Goal: Check status: Check status

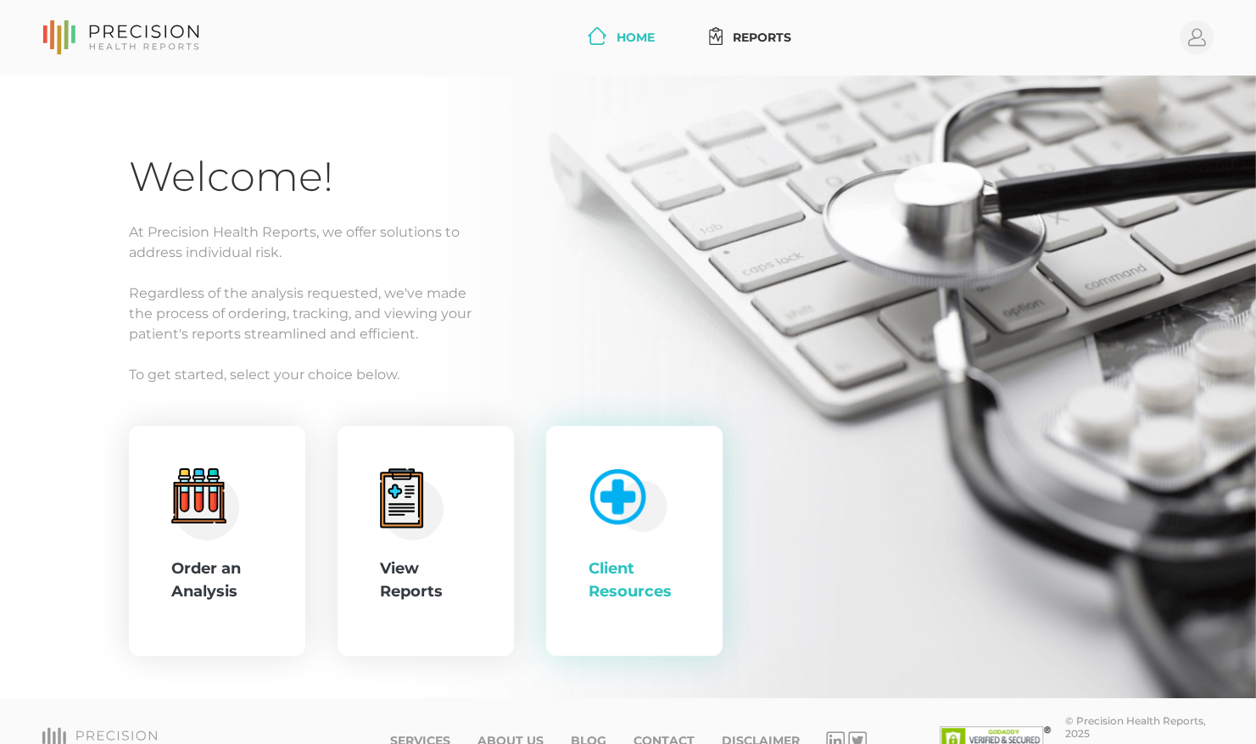
click at [683, 542] on div "Client Resources" at bounding box center [634, 541] width 176 height 231
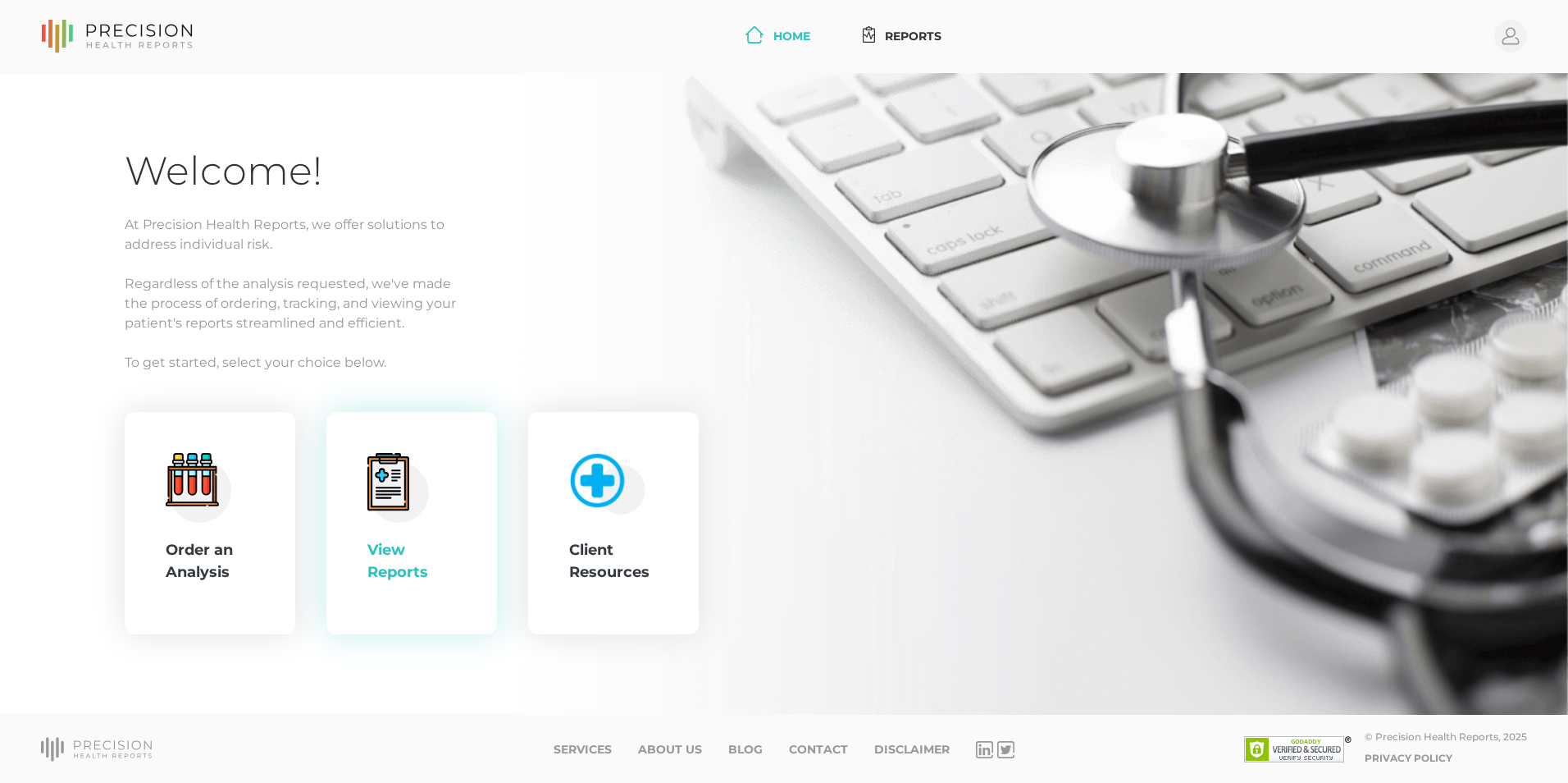
click at [439, 524] on div "View Reports" at bounding box center [412, 524] width 89 height 141
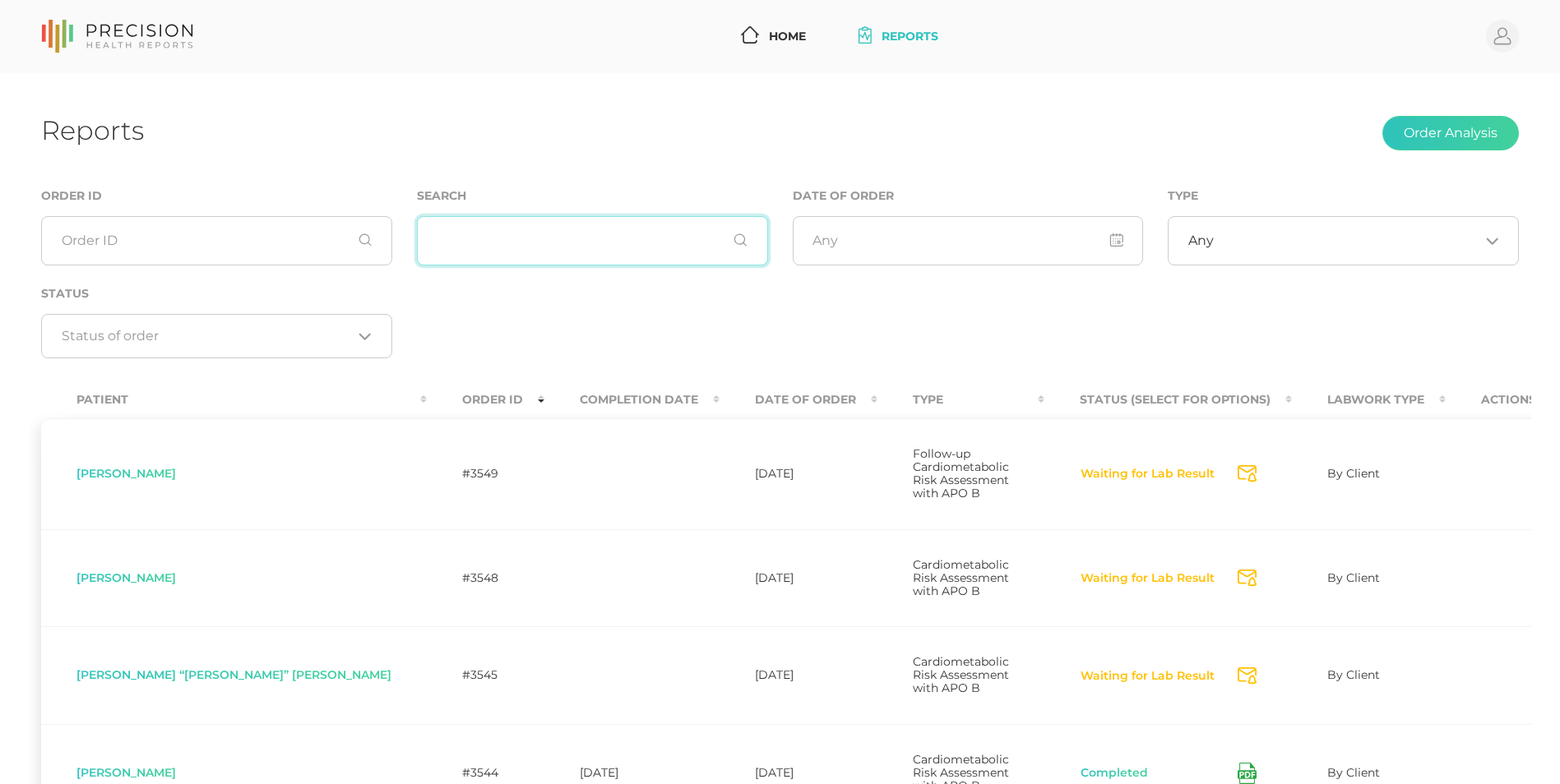
click at [506, 233] on input "text" at bounding box center [592, 240] width 351 height 49
type input "[PERSON_NAME]"
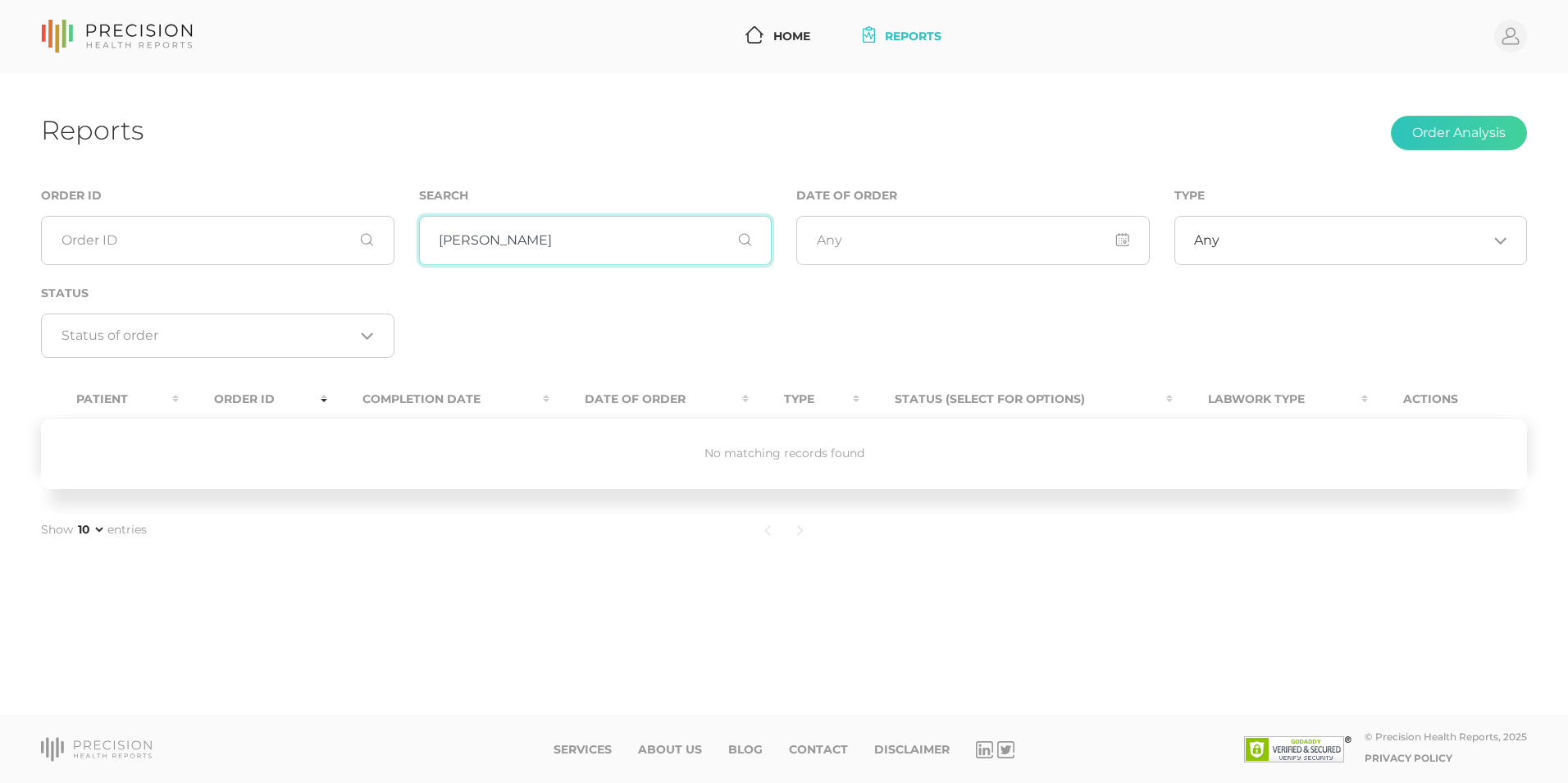
click at [645, 248] on input "[PERSON_NAME]" at bounding box center [595, 240] width 353 height 49
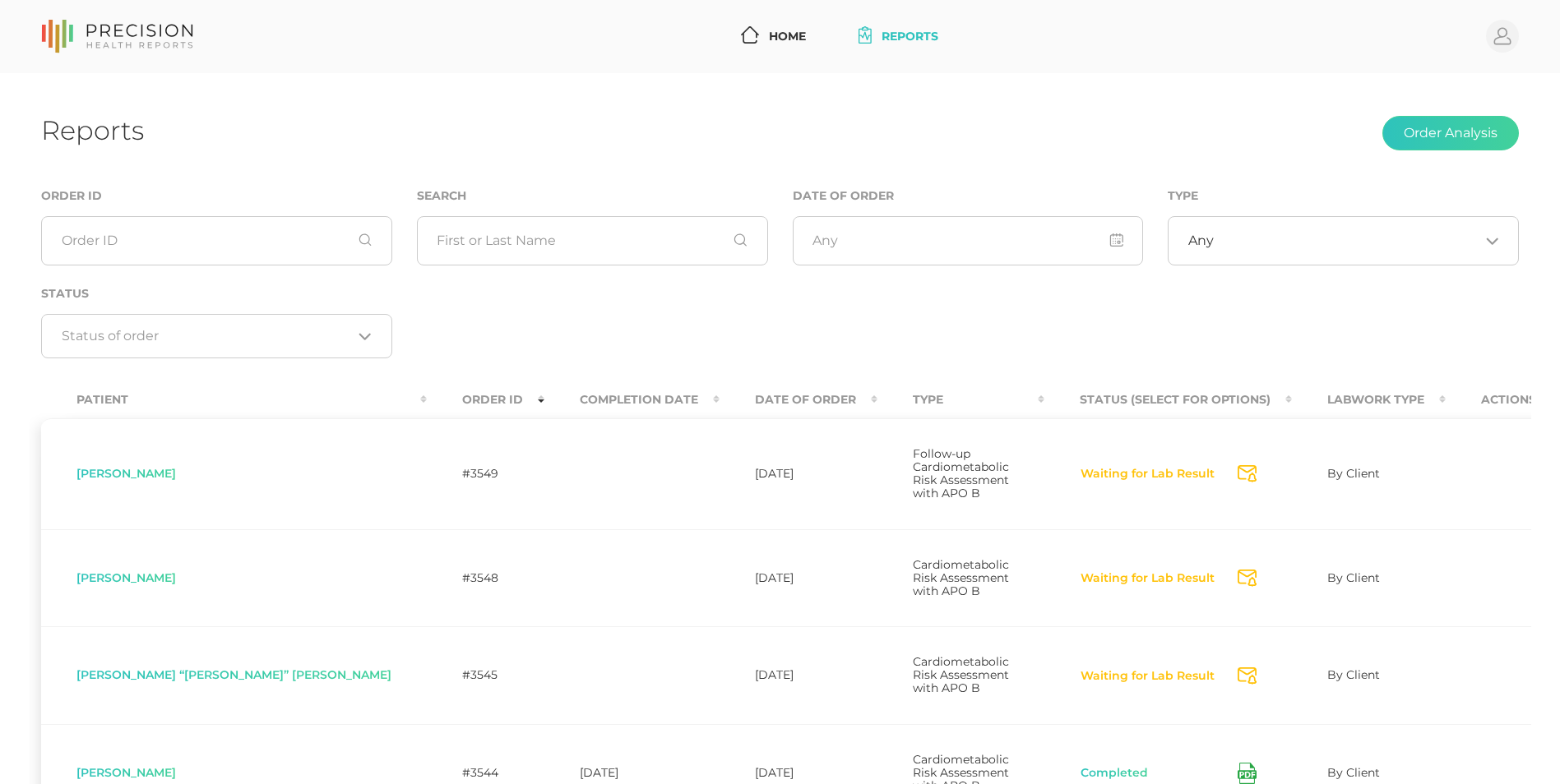
click at [719, 403] on th "Date Of Order" at bounding box center [798, 399] width 158 height 37
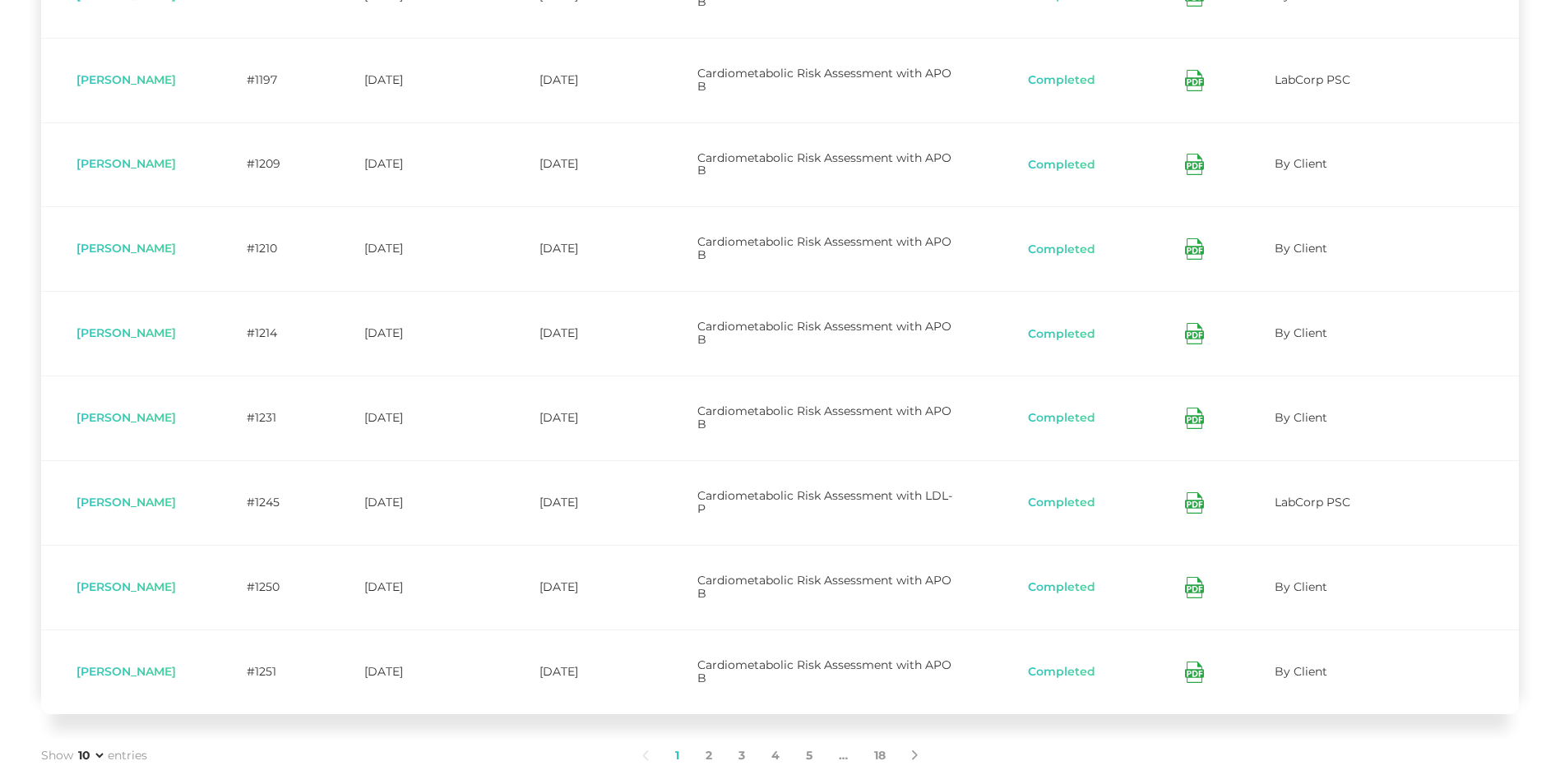
scroll to position [647, 0]
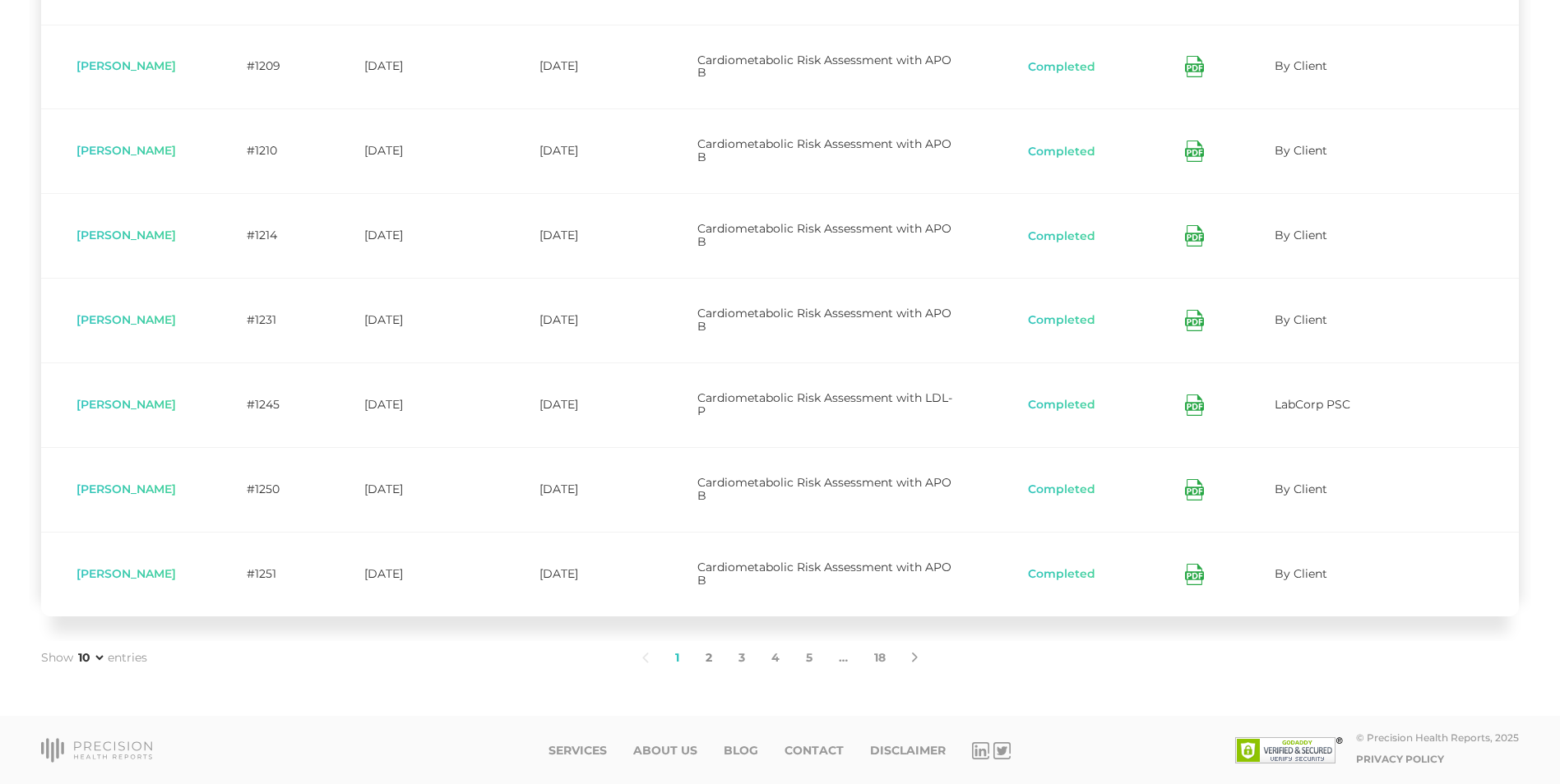
click at [706, 659] on link "2" at bounding box center [709, 658] width 33 height 35
click at [737, 659] on link "3" at bounding box center [742, 658] width 33 height 35
click at [766, 661] on link "4" at bounding box center [776, 658] width 35 height 35
click at [800, 657] on link "5" at bounding box center [809, 658] width 33 height 35
click at [803, 659] on link "6" at bounding box center [810, 658] width 34 height 35
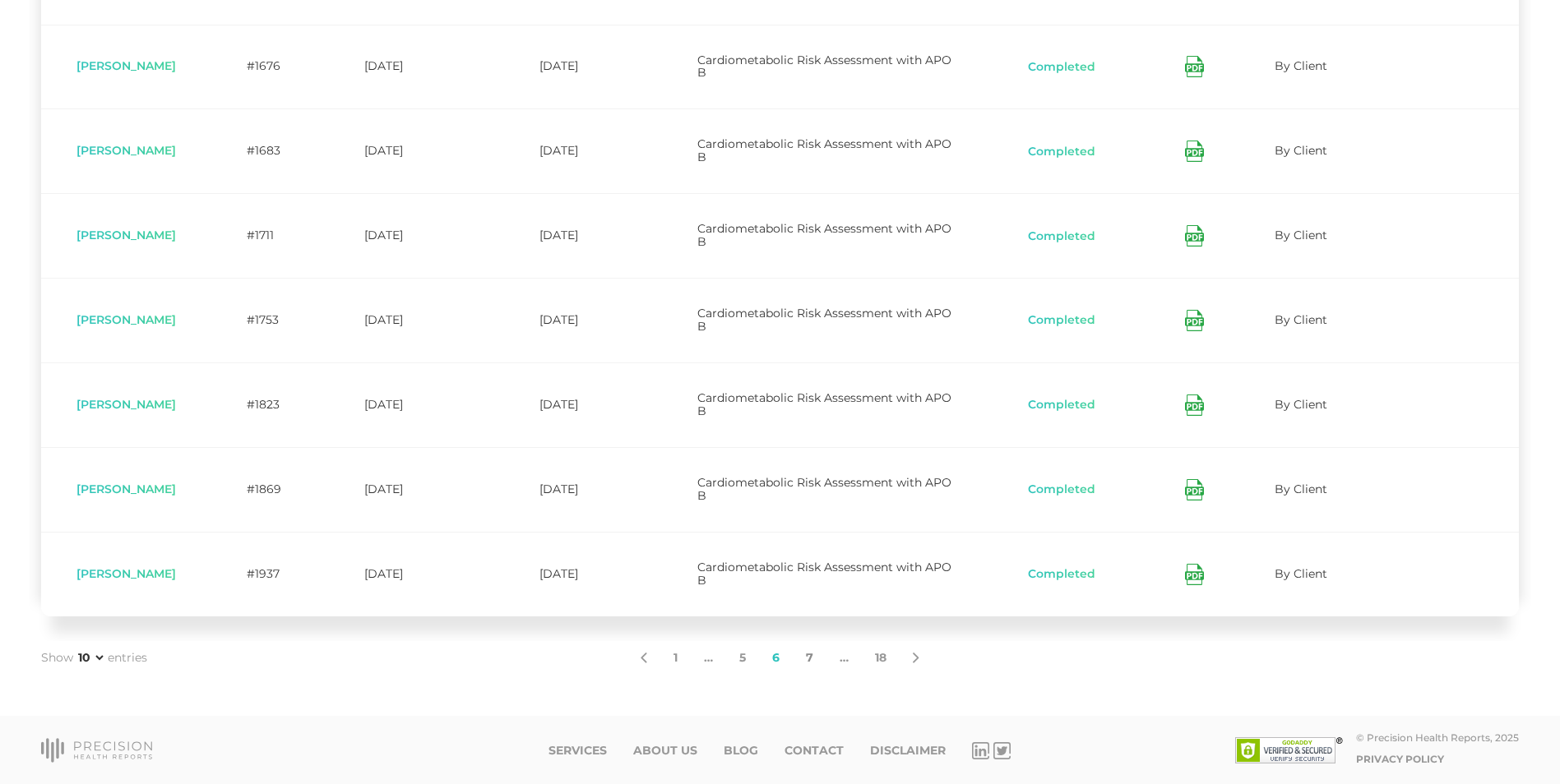
click at [809, 657] on link "7" at bounding box center [809, 658] width 34 height 35
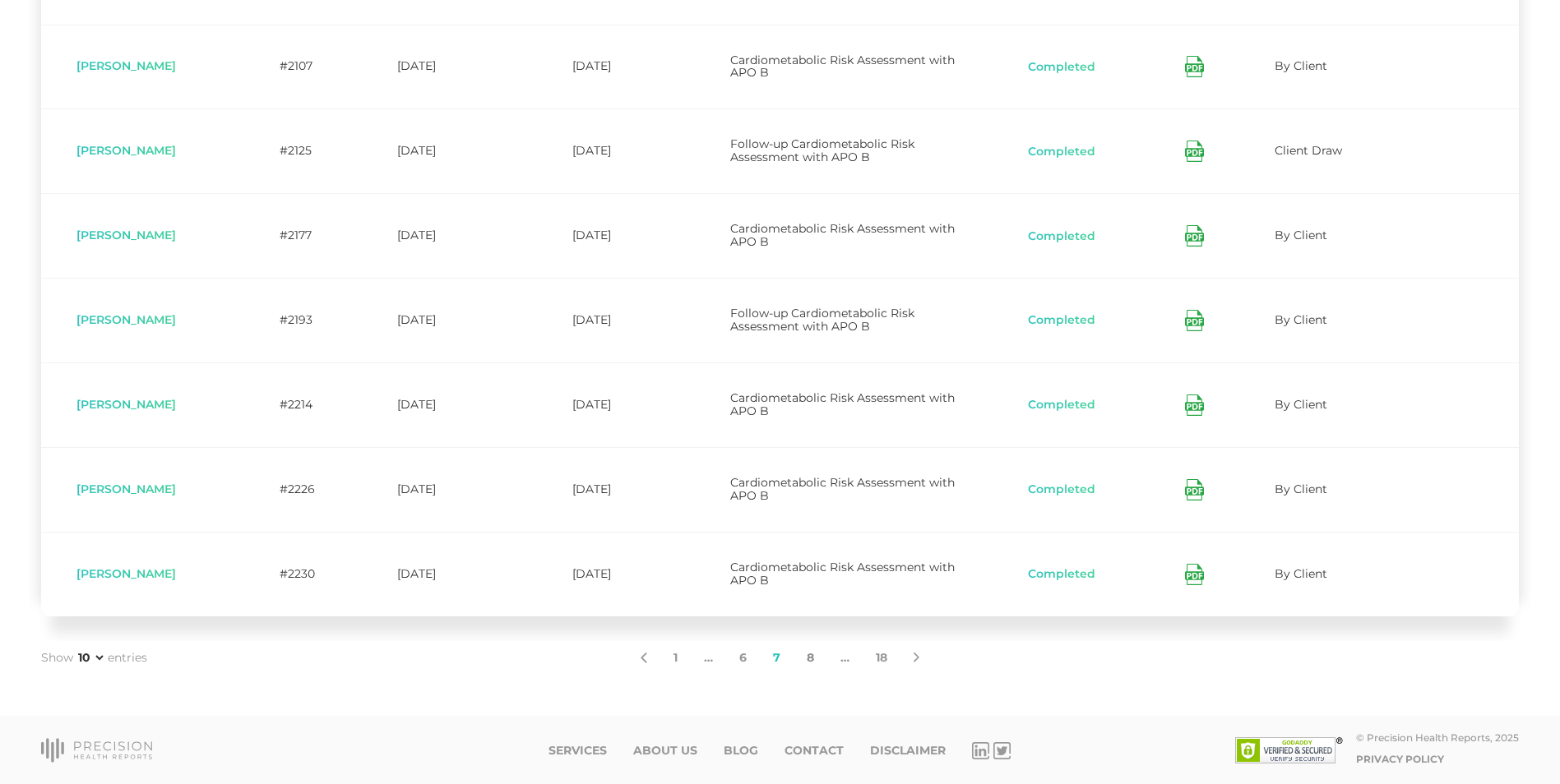
click at [809, 657] on link "8" at bounding box center [810, 658] width 34 height 35
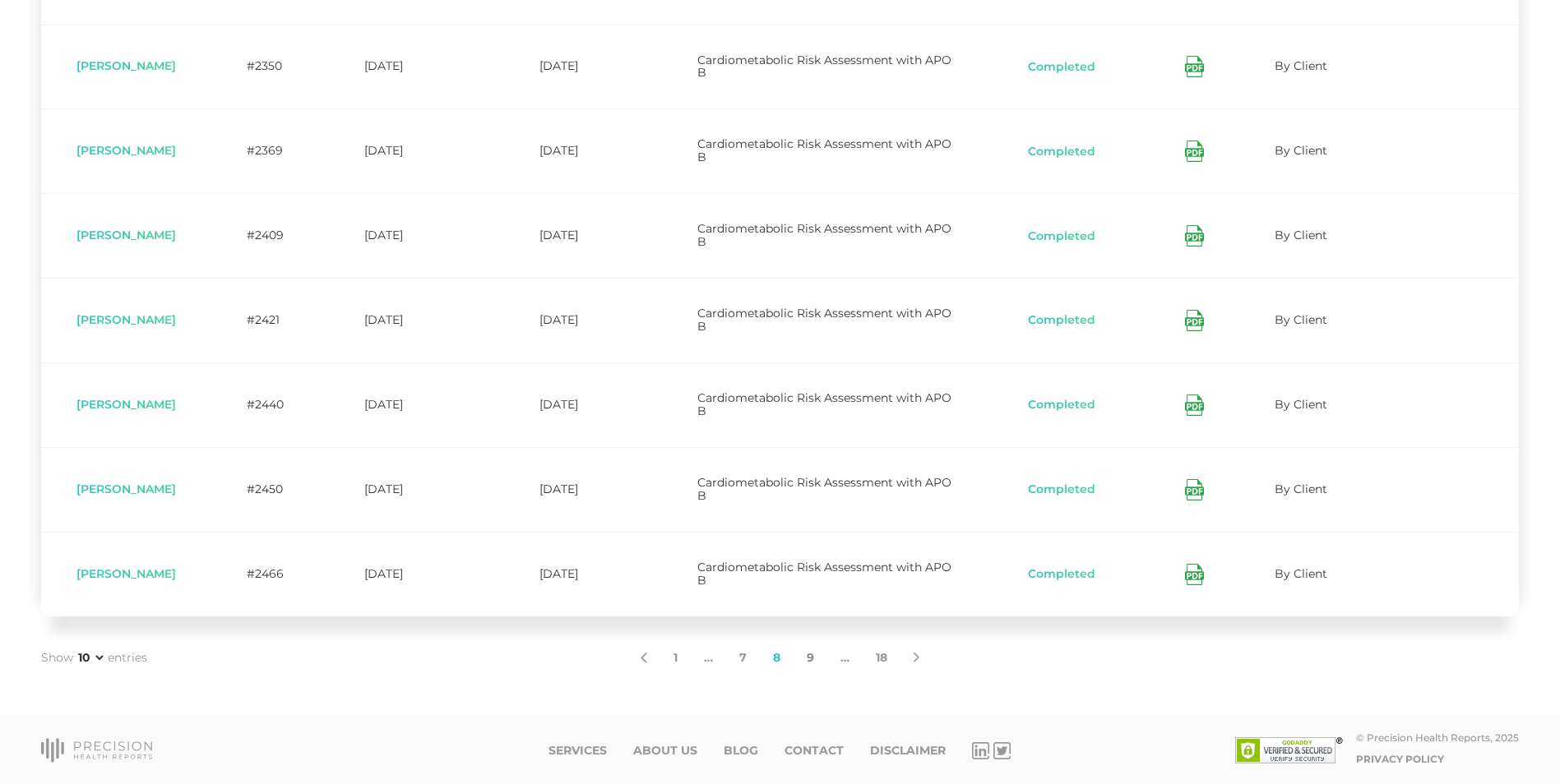
click at [809, 657] on link "9" at bounding box center [810, 658] width 34 height 35
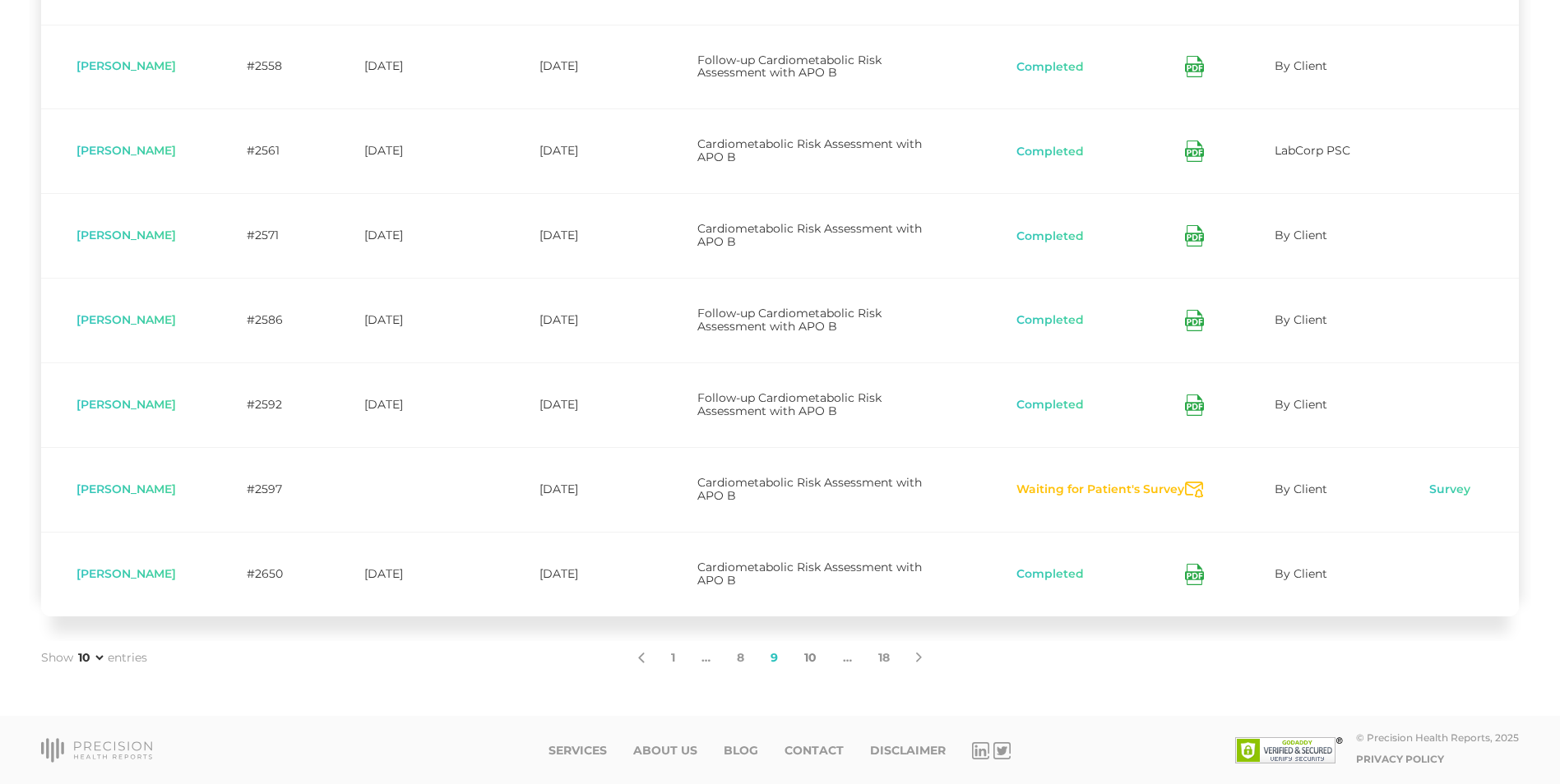
click at [809, 657] on link "10" at bounding box center [811, 658] width 39 height 35
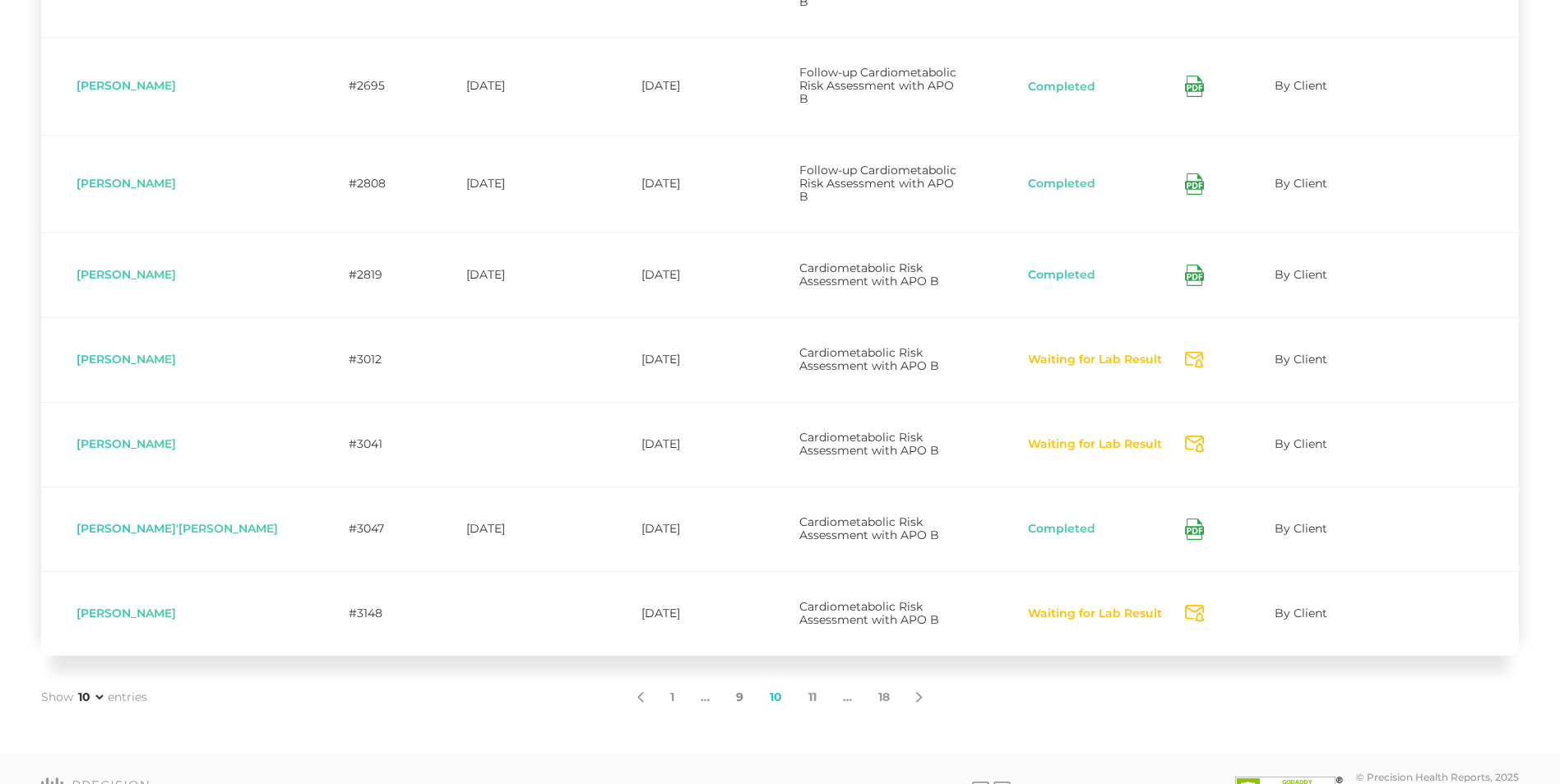
click at [740, 680] on link "9" at bounding box center [739, 698] width 34 height 35
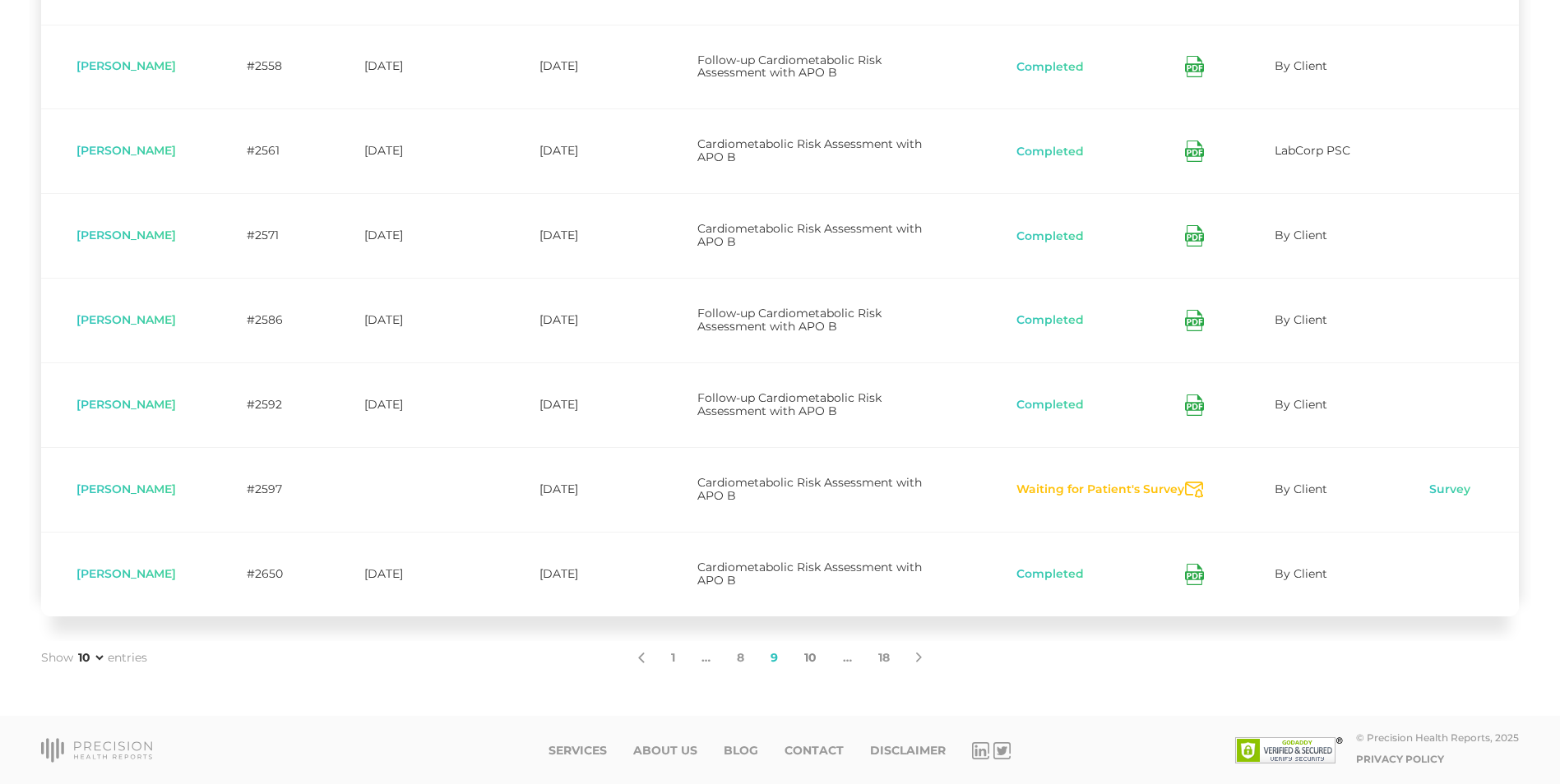
click at [805, 656] on link "10" at bounding box center [811, 658] width 39 height 35
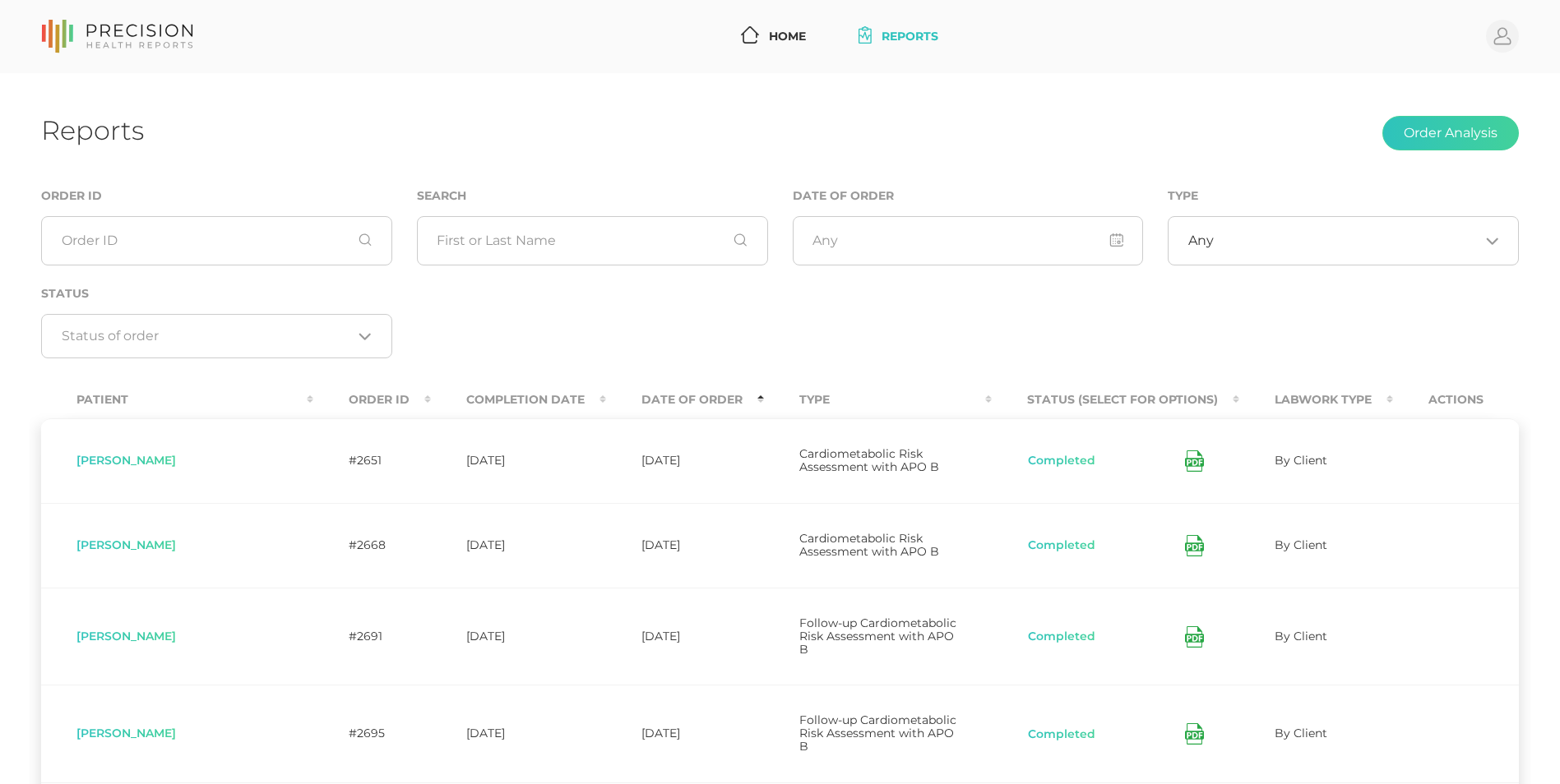
click at [627, 398] on th "Date Of Order" at bounding box center [684, 399] width 158 height 37
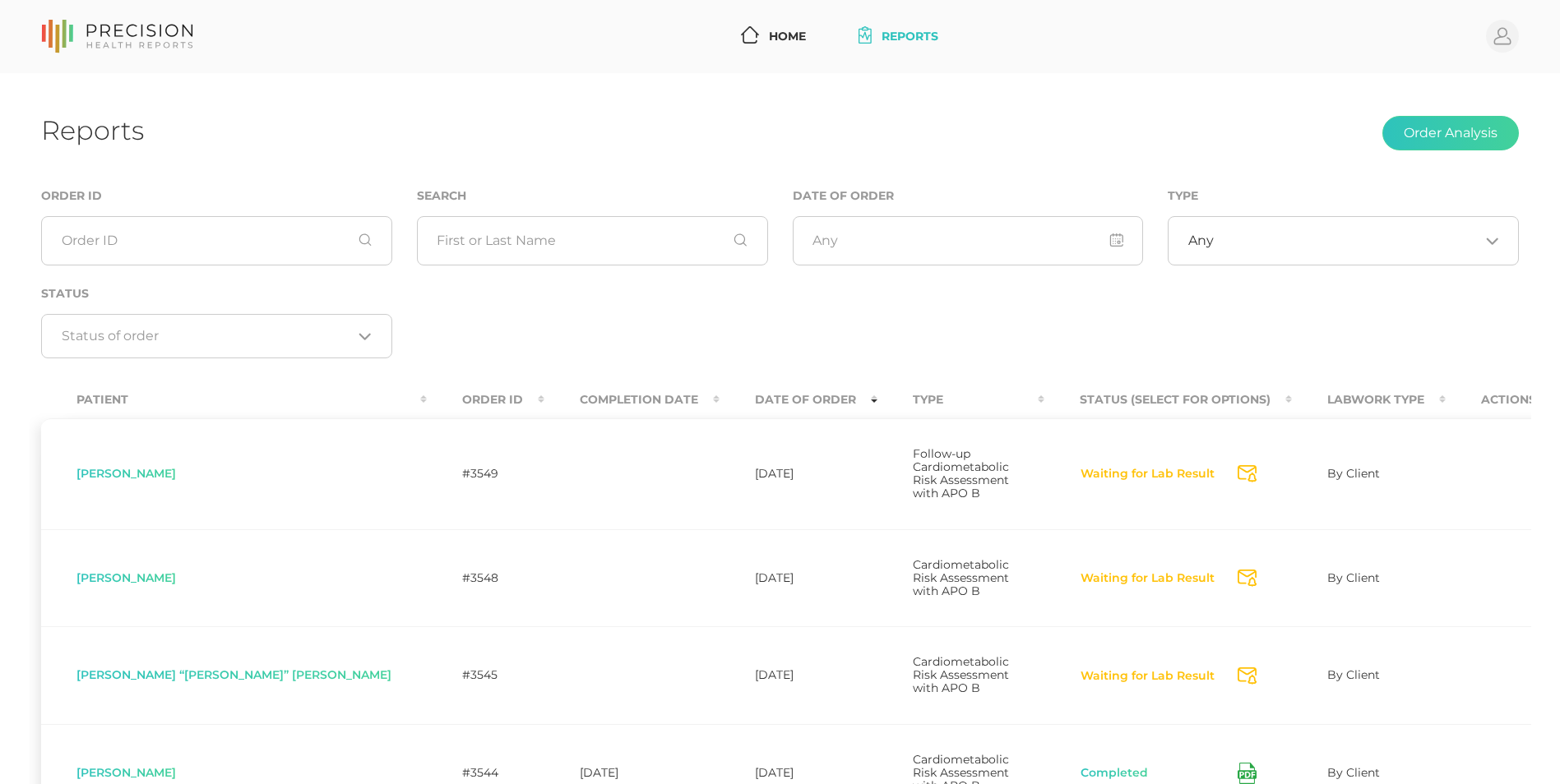
click at [929, 323] on div "Order ID Search Date of Order Type Any Loading... Status Loading..." at bounding box center [780, 281] width 1502 height 191
